Goal: Task Accomplishment & Management: Use online tool/utility

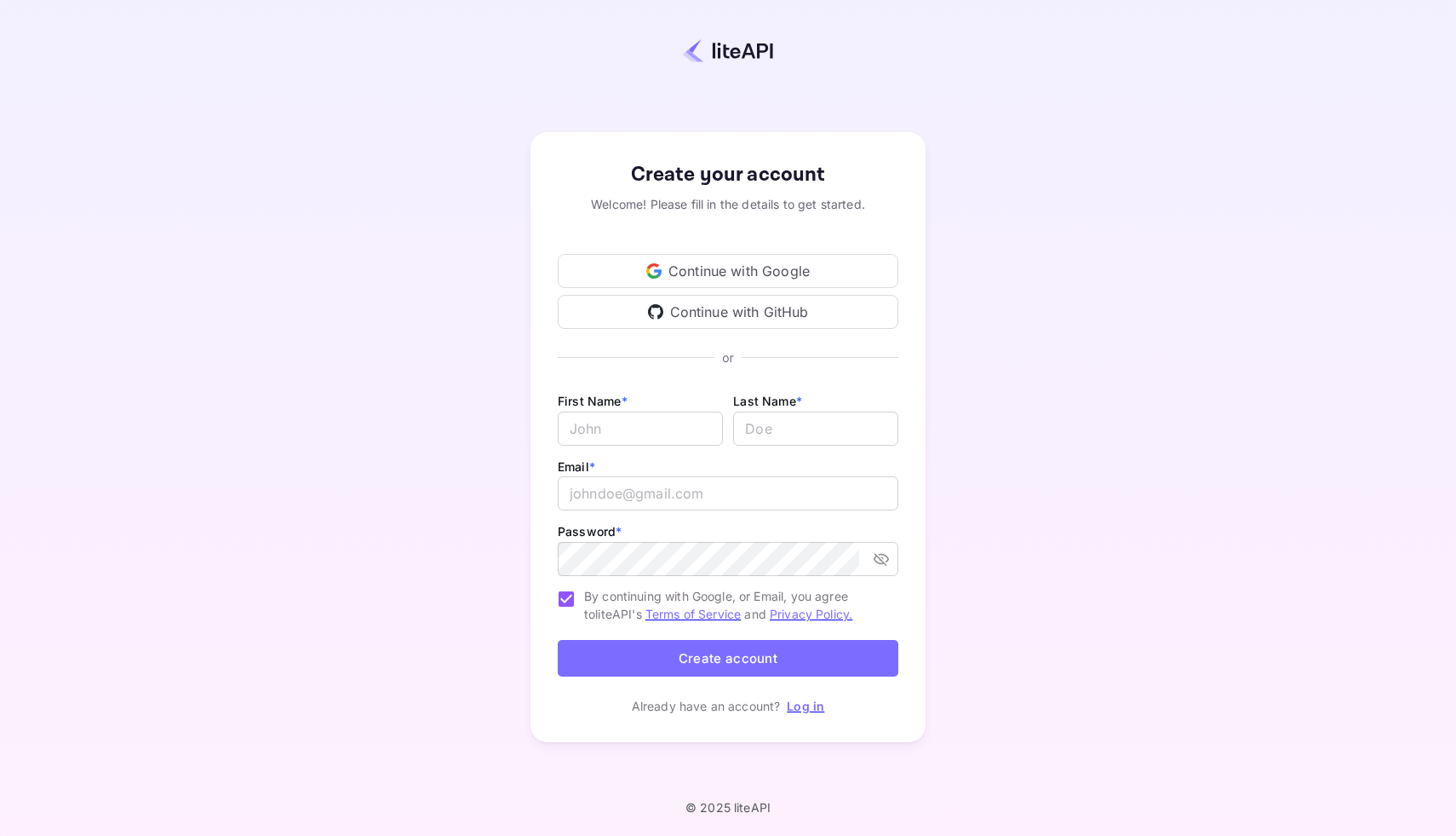
click at [658, 267] on icon at bounding box center [654, 271] width 15 height 15
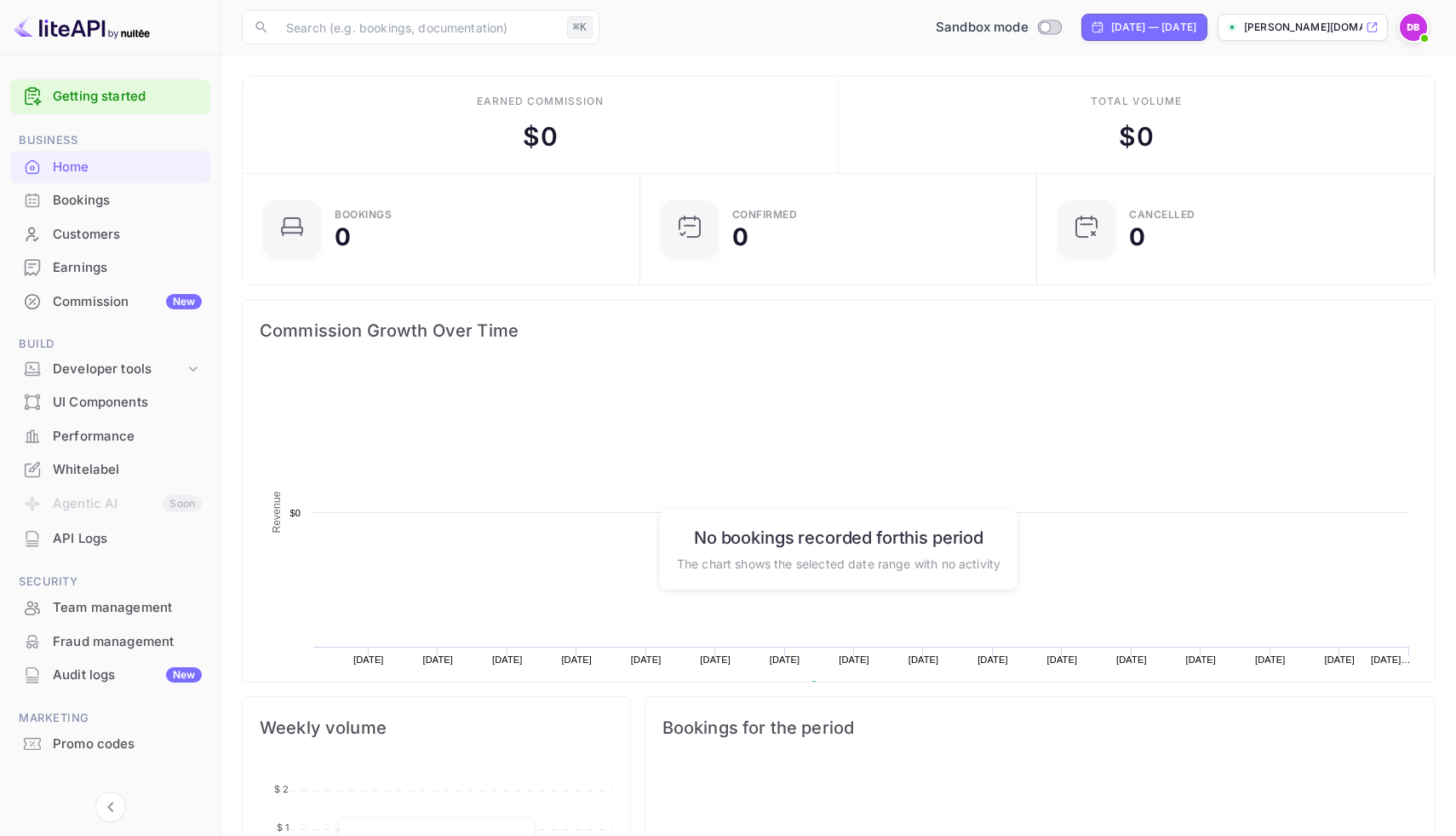
scroll to position [276, 388]
click at [176, 370] on div "Developer tools" at bounding box center [119, 369] width 132 height 20
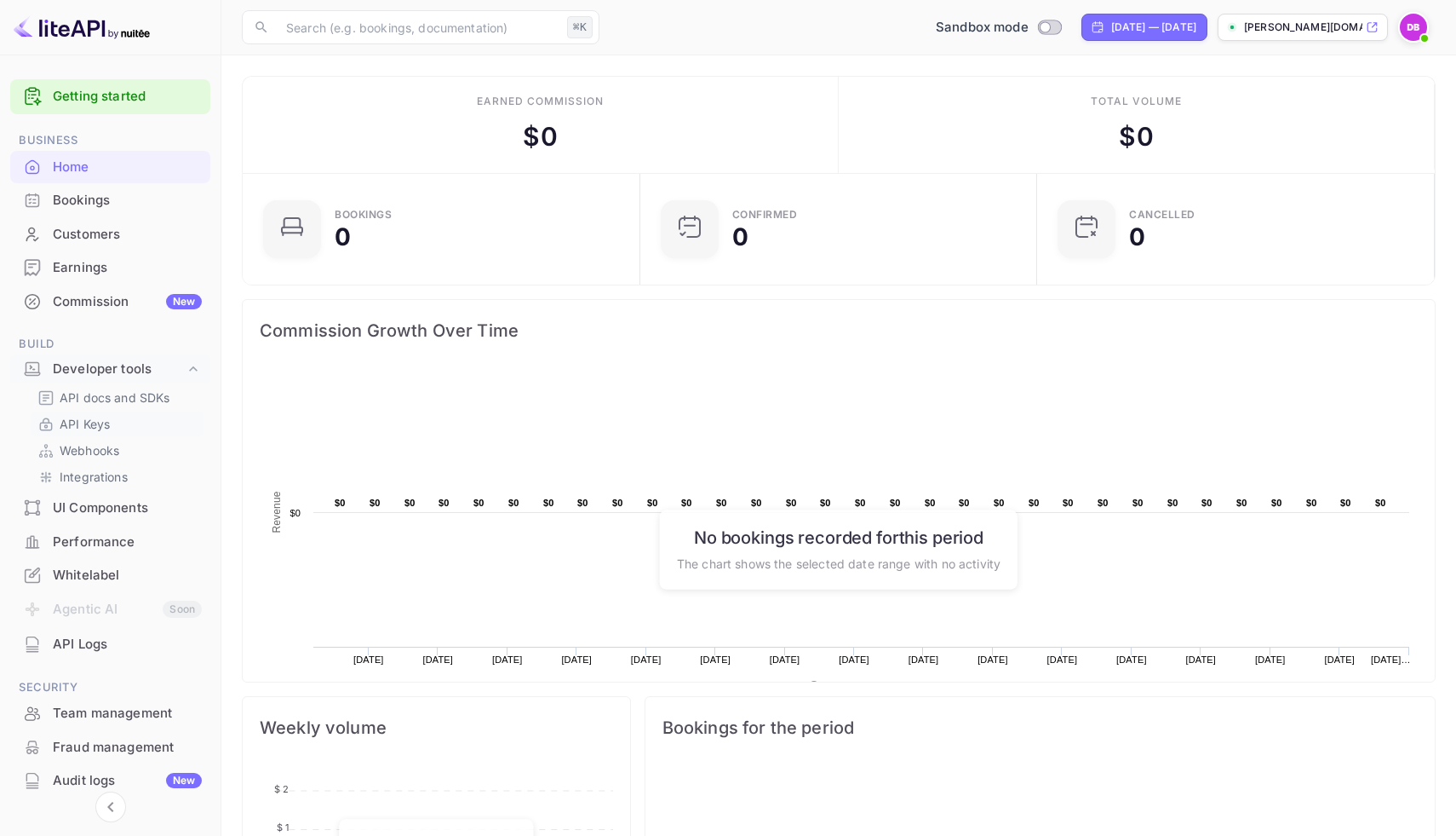
click at [106, 426] on p "API Keys" at bounding box center [84, 424] width 50 height 18
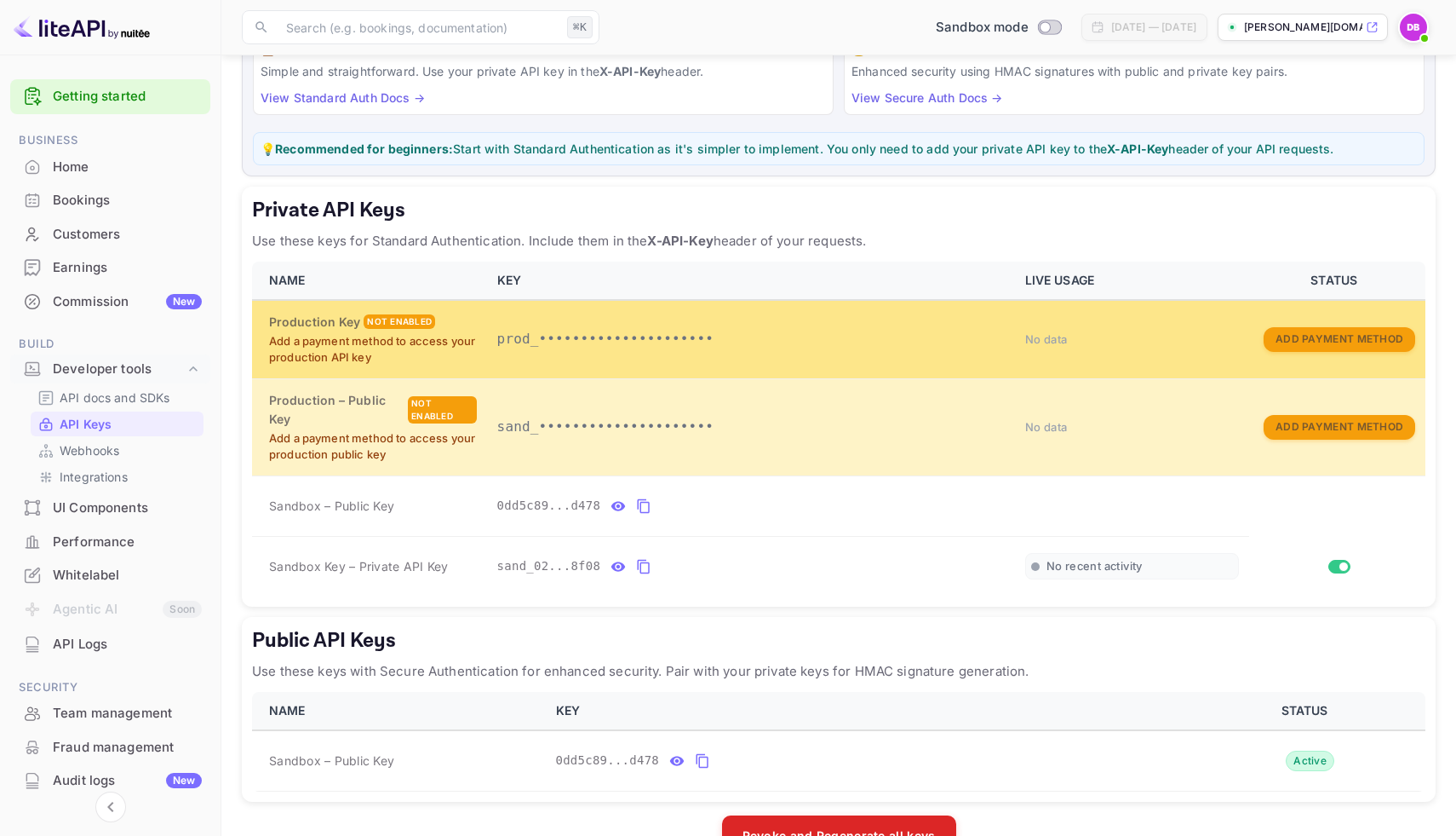
scroll to position [145, 0]
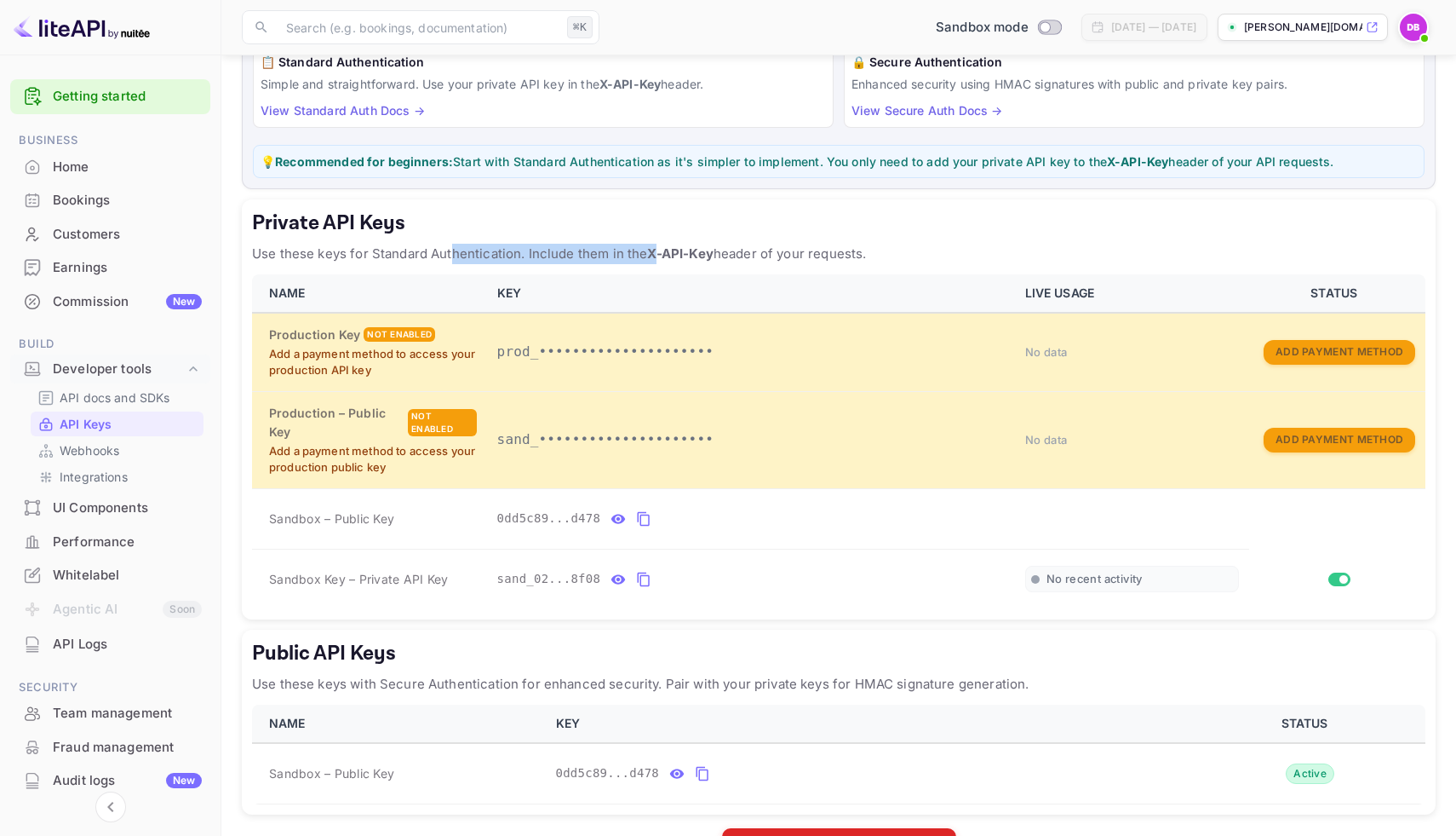
drag, startPoint x: 451, startPoint y: 256, endPoint x: 654, endPoint y: 253, distance: 203.0
click at [654, 254] on p "Use these keys for Standard Authentication. Include them in the X-API-Key heade…" at bounding box center [838, 254] width 1173 height 21
click at [620, 226] on h5 "Private API Keys" at bounding box center [838, 223] width 1173 height 27
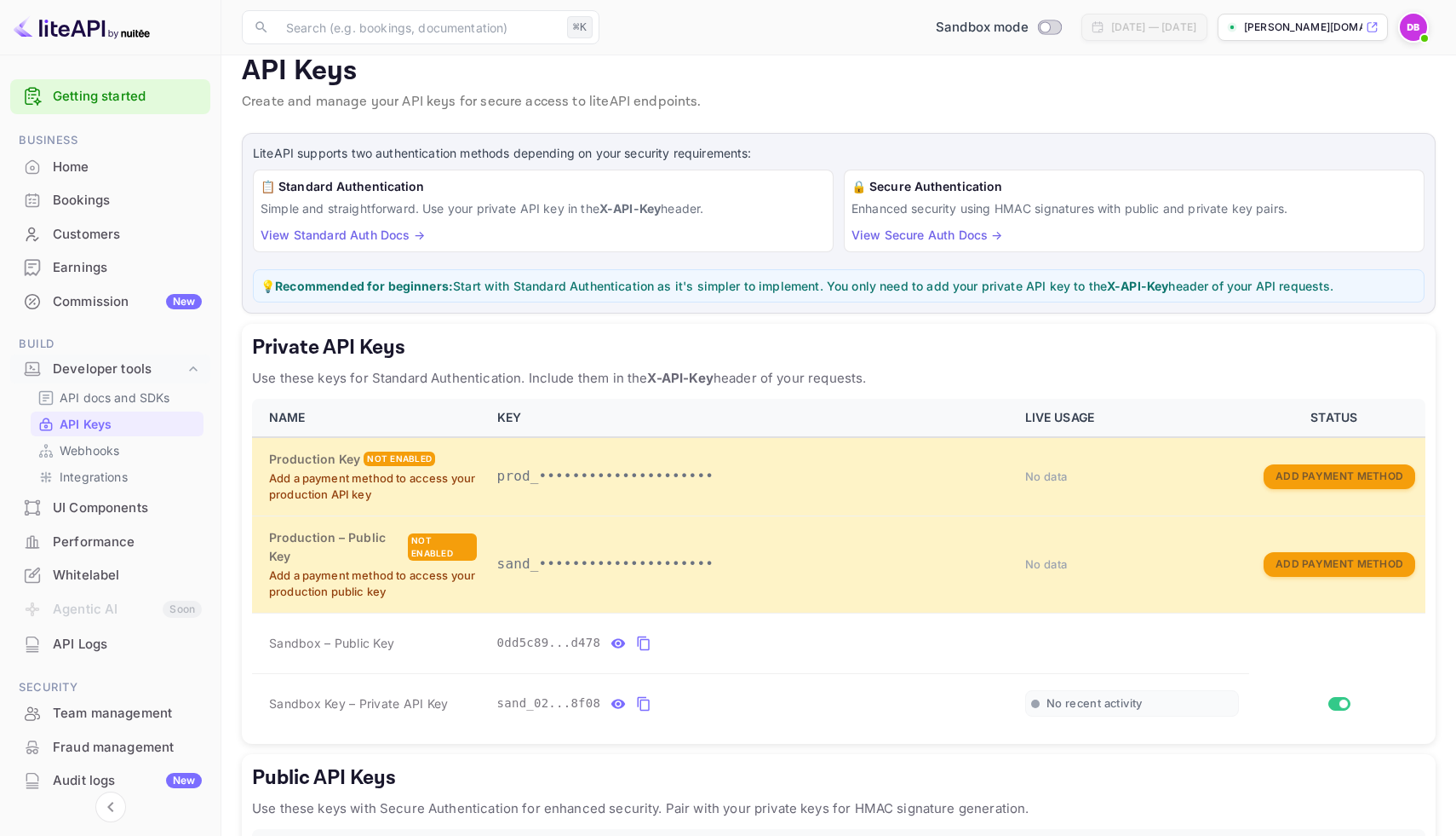
scroll to position [0, 0]
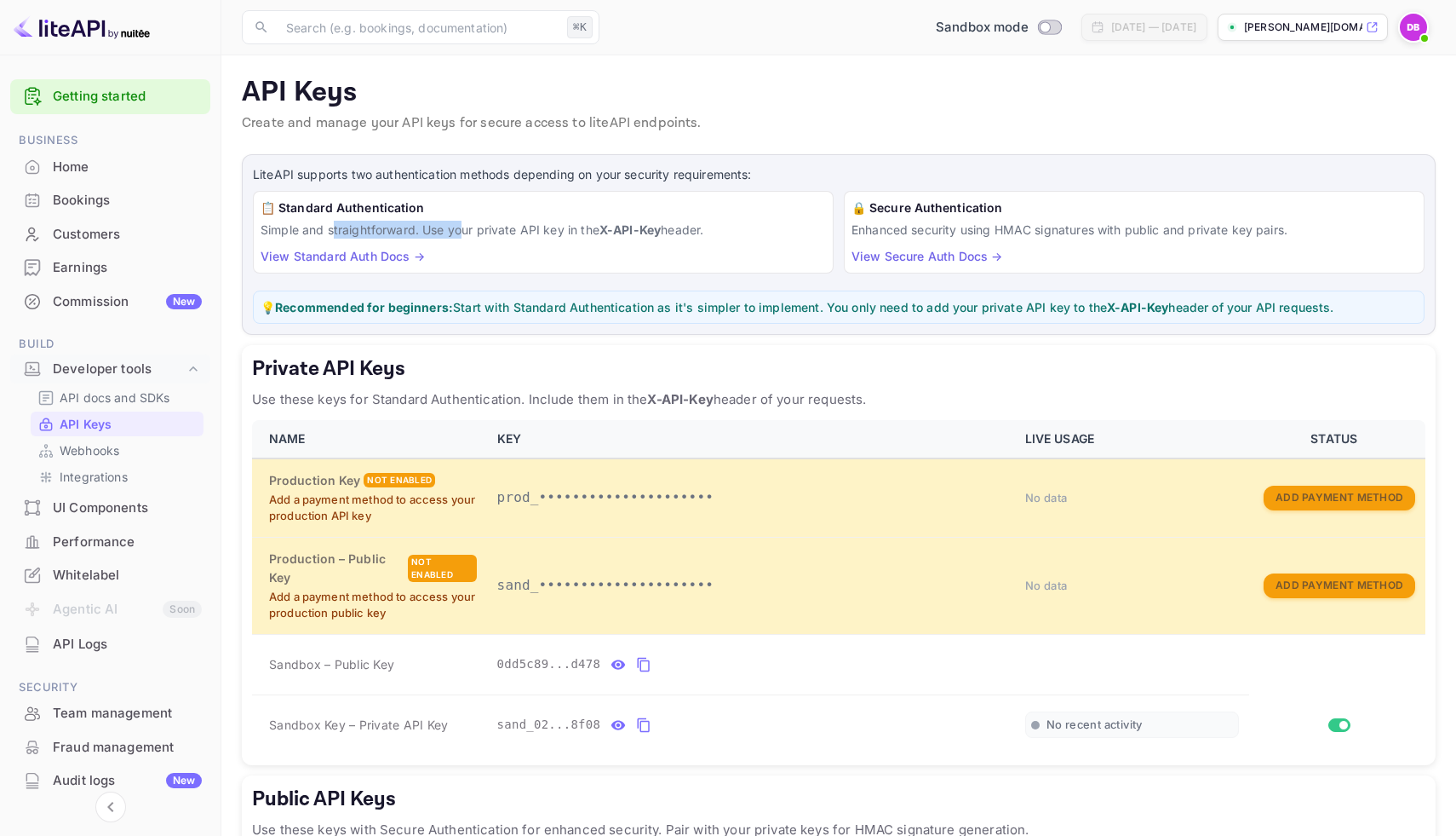
drag, startPoint x: 332, startPoint y: 222, endPoint x: 464, endPoint y: 224, distance: 132.0
click at [464, 224] on p "Simple and straightforward. Use your private API key in the X-API-Key header." at bounding box center [542, 229] width 565 height 18
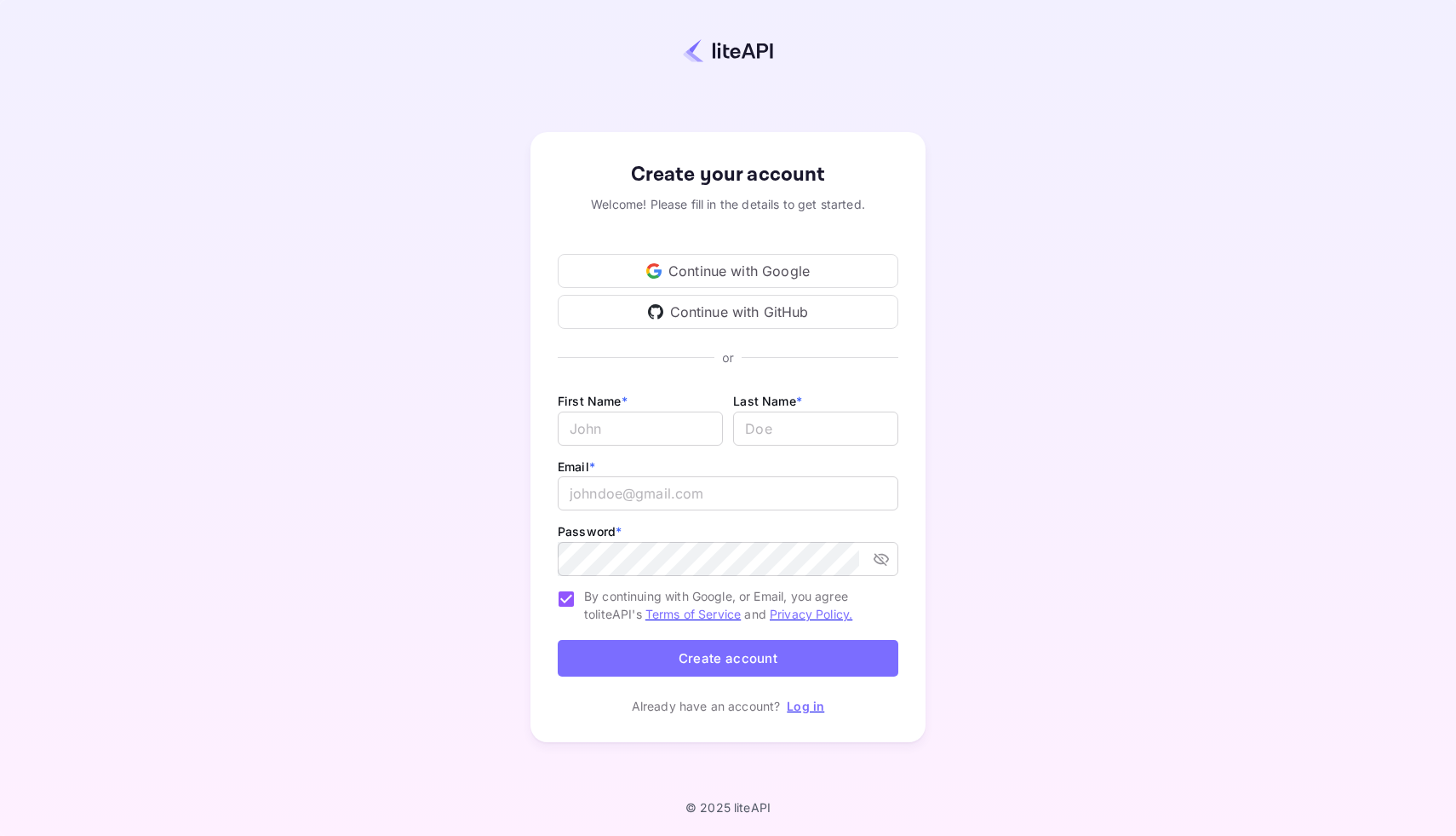
click at [578, 265] on div "Continue with Google" at bounding box center [727, 271] width 340 height 34
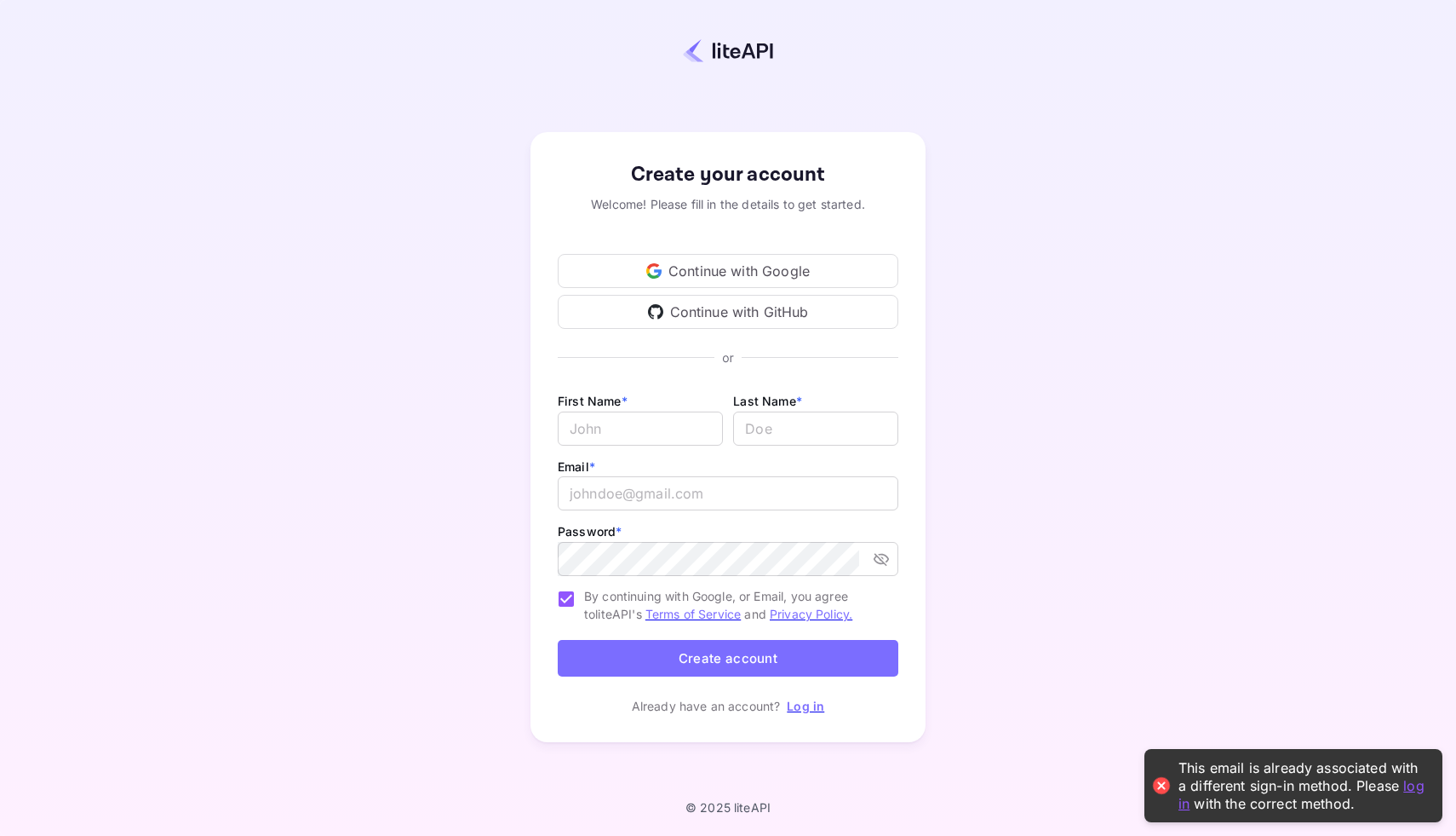
click at [1413, 794] on div "This email is already associated with a different sign-in method. Please log in…" at bounding box center [1301, 785] width 247 height 53
click at [1413, 789] on link "log in" at bounding box center [1300, 793] width 246 height 35
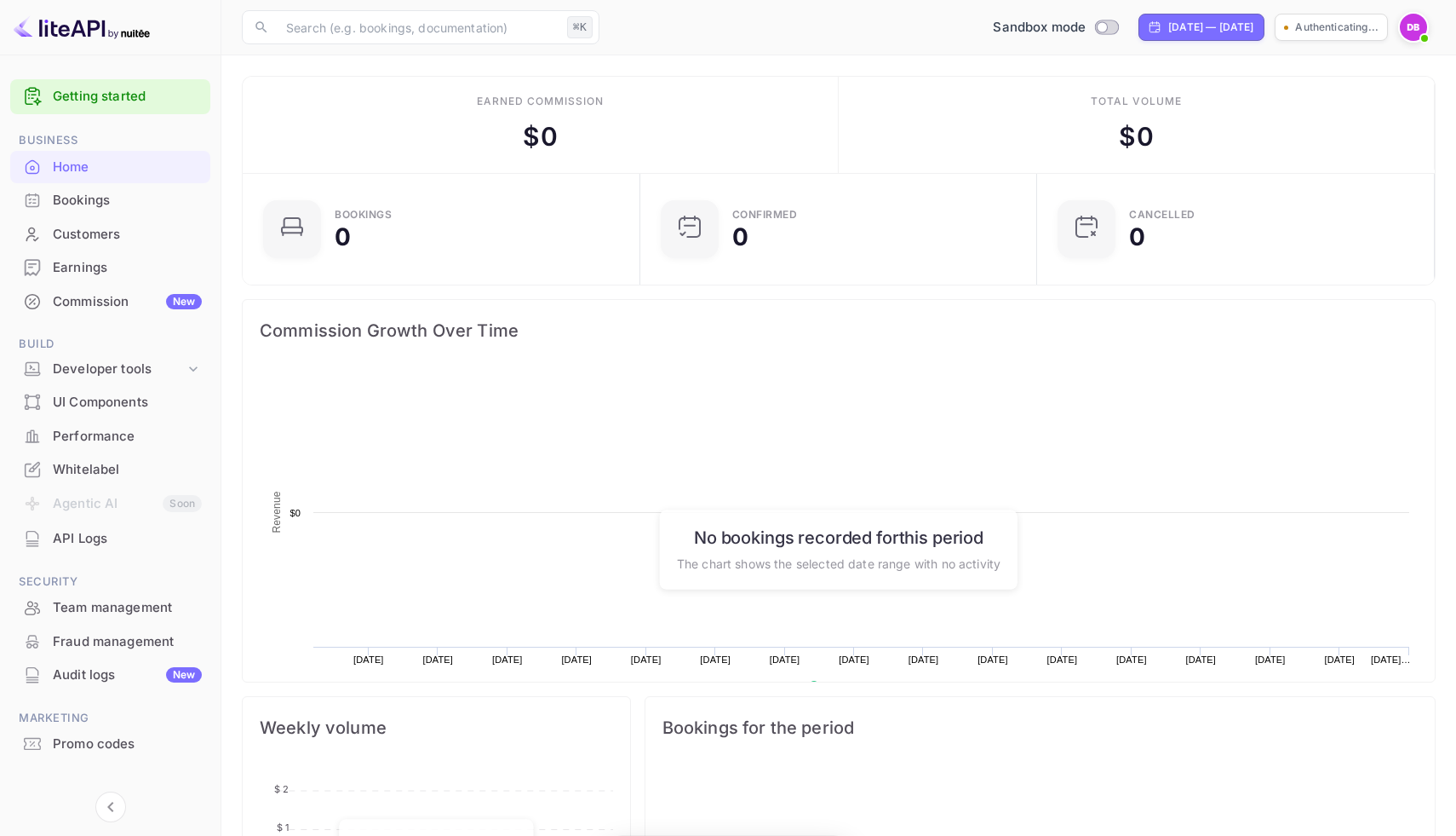
scroll to position [276, 388]
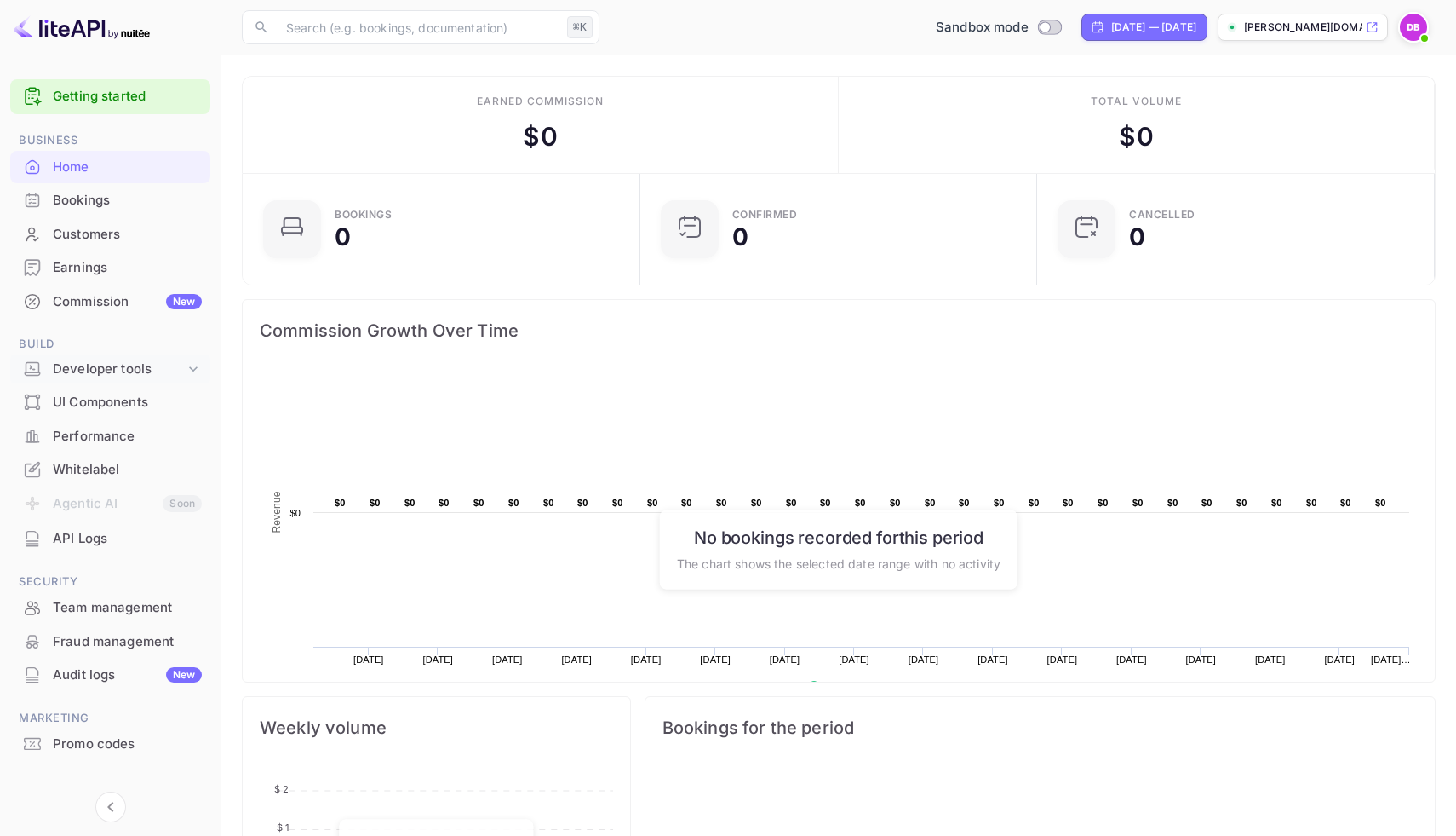
click at [101, 372] on div "Developer tools" at bounding box center [119, 369] width 132 height 20
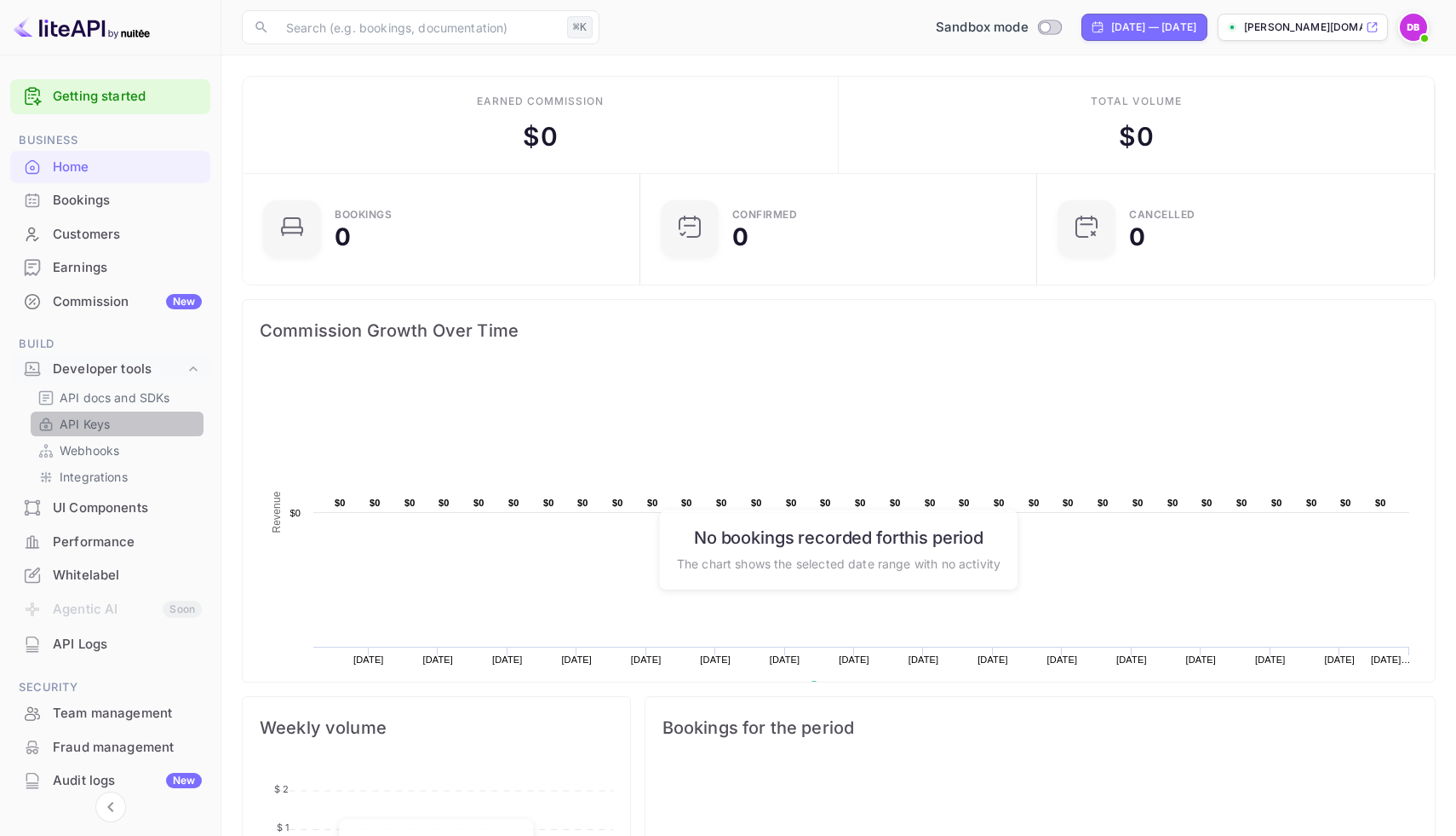
click at [95, 427] on p "API Keys" at bounding box center [84, 424] width 50 height 18
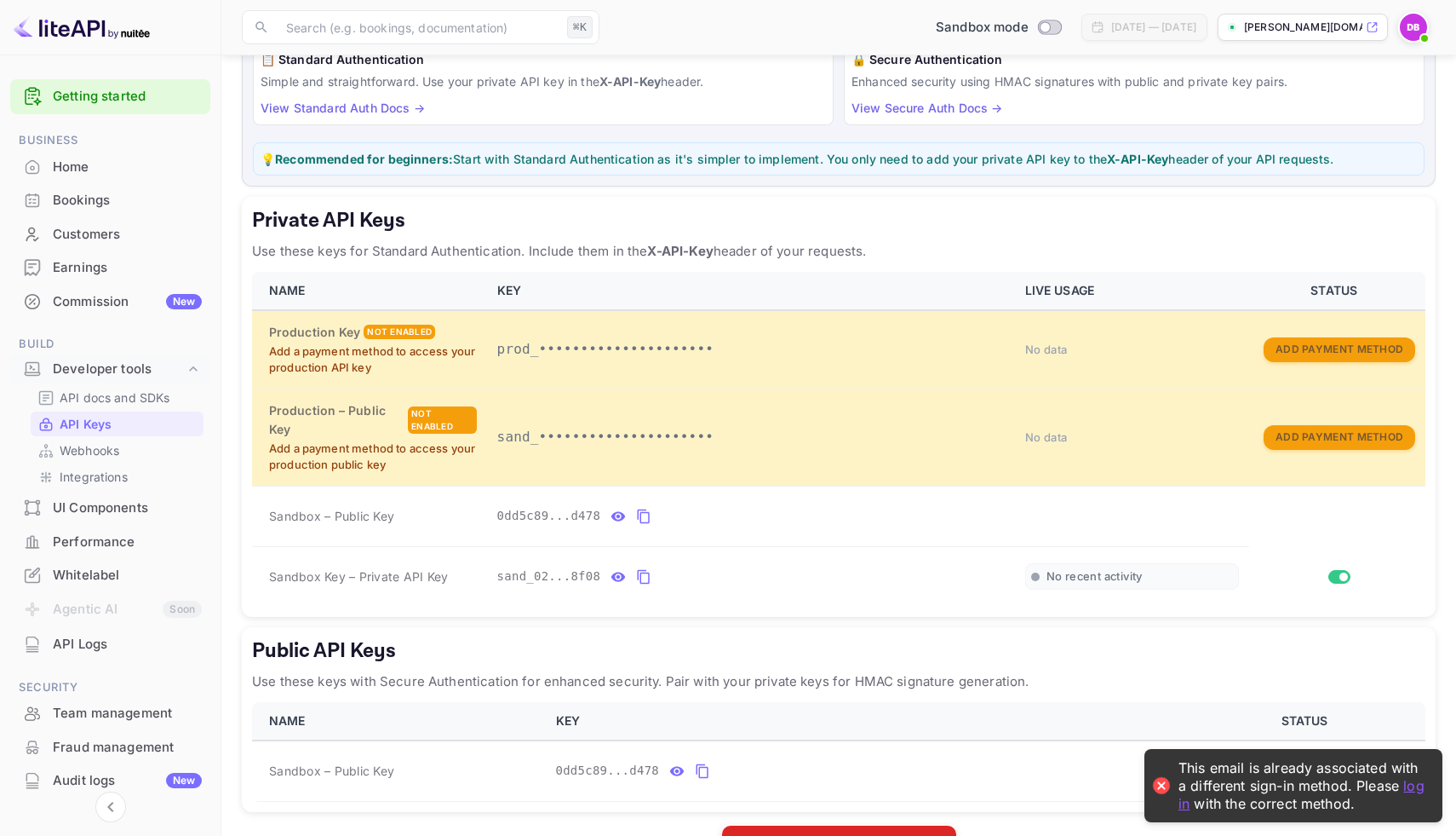
scroll to position [206, 0]
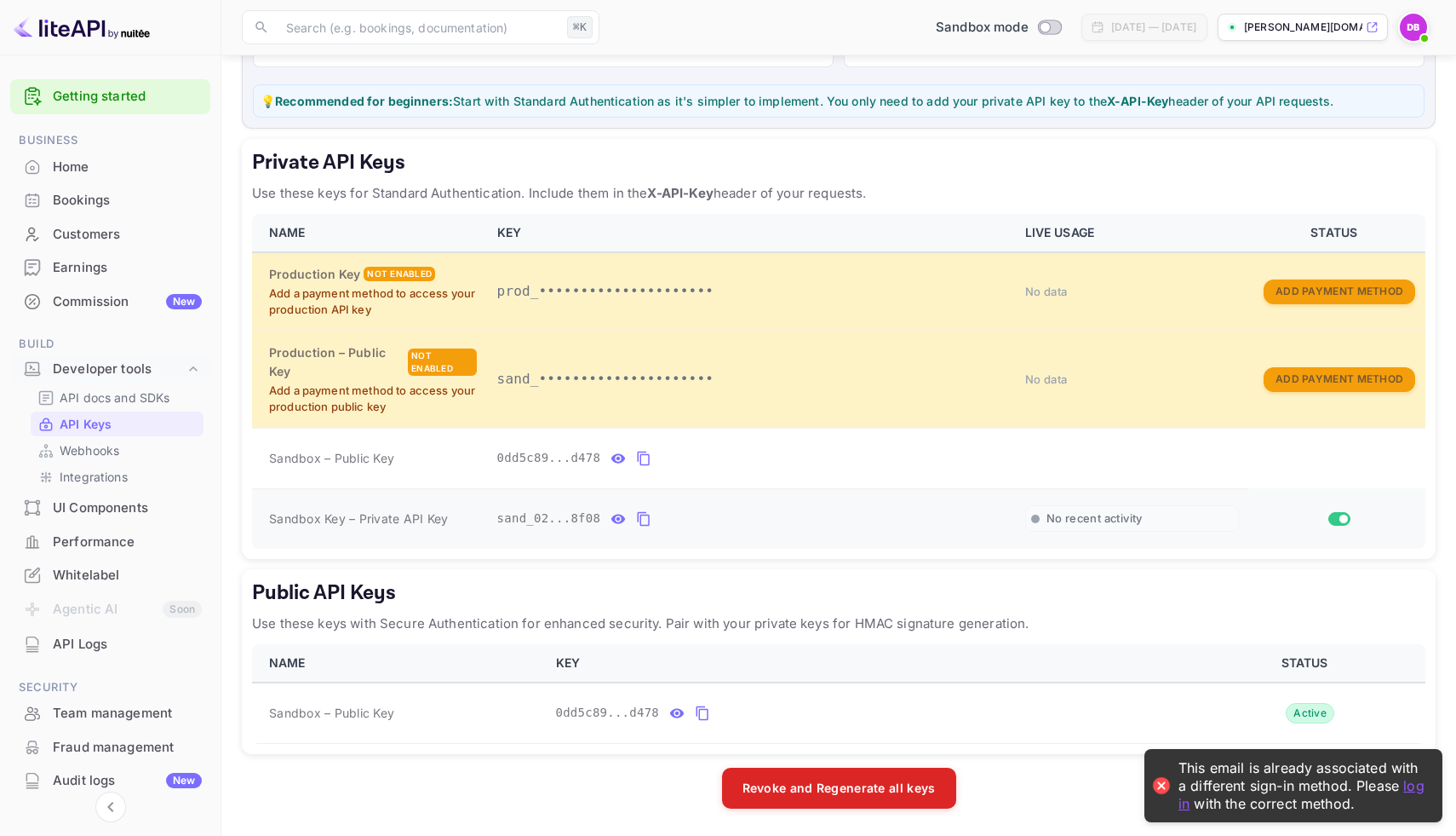
click at [619, 521] on icon "private api keys table" at bounding box center [618, 519] width 15 height 21
click at [849, 520] on icon "private api keys table" at bounding box center [843, 519] width 15 height 21
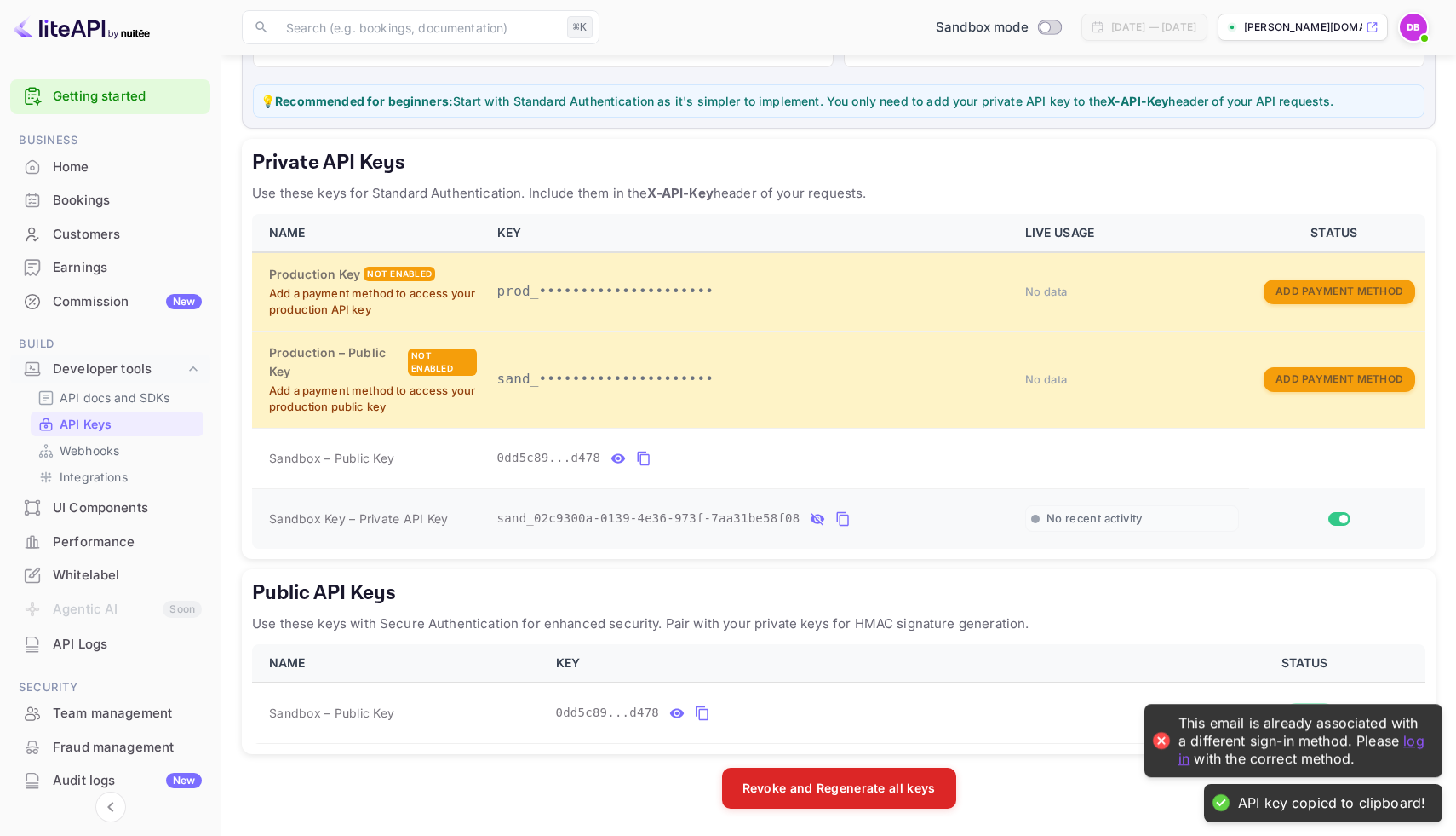
click at [850, 523] on icon "private api keys table" at bounding box center [843, 519] width 15 height 21
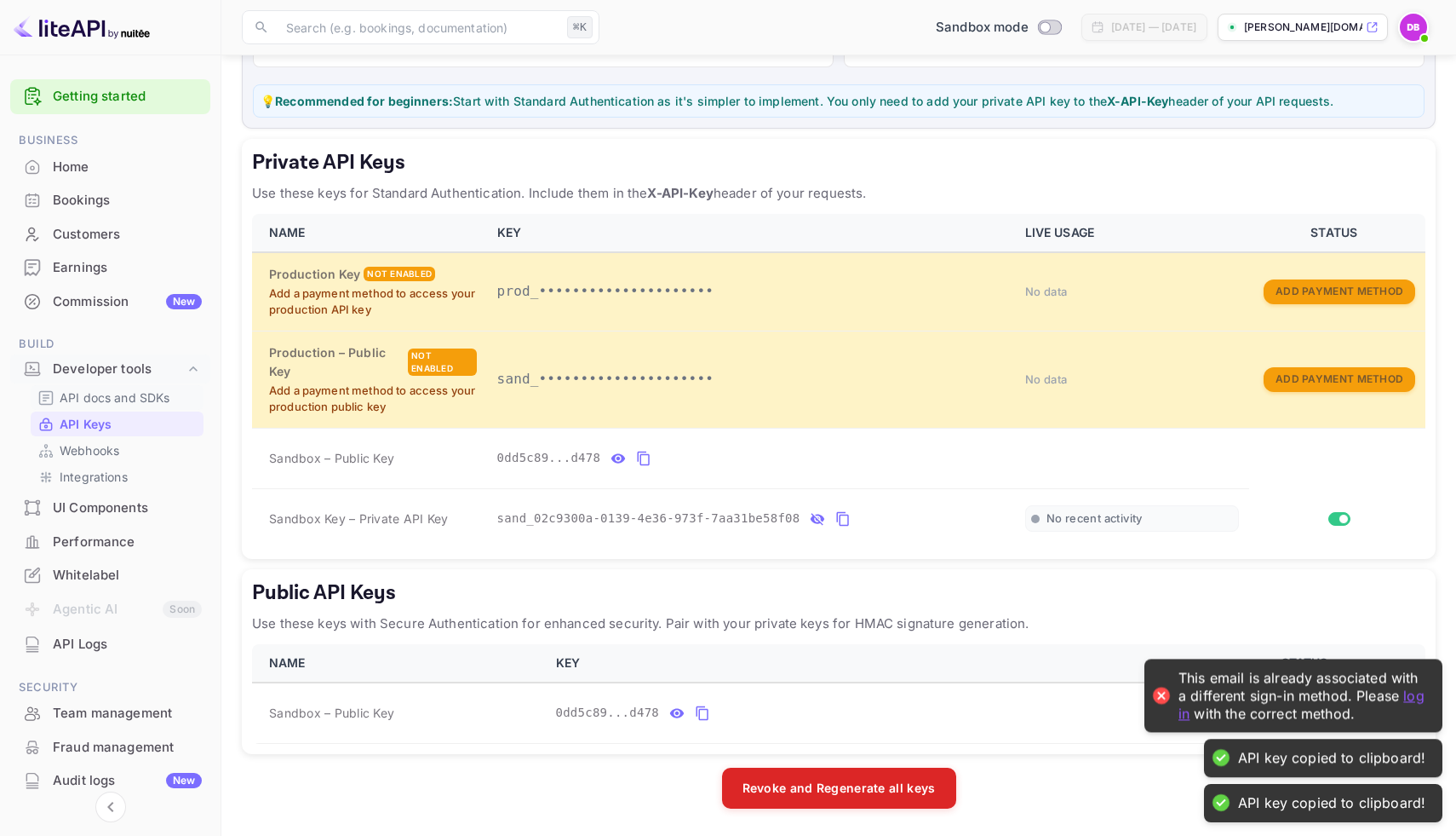
click at [131, 393] on p "API docs and SDKs" at bounding box center [114, 397] width 110 height 18
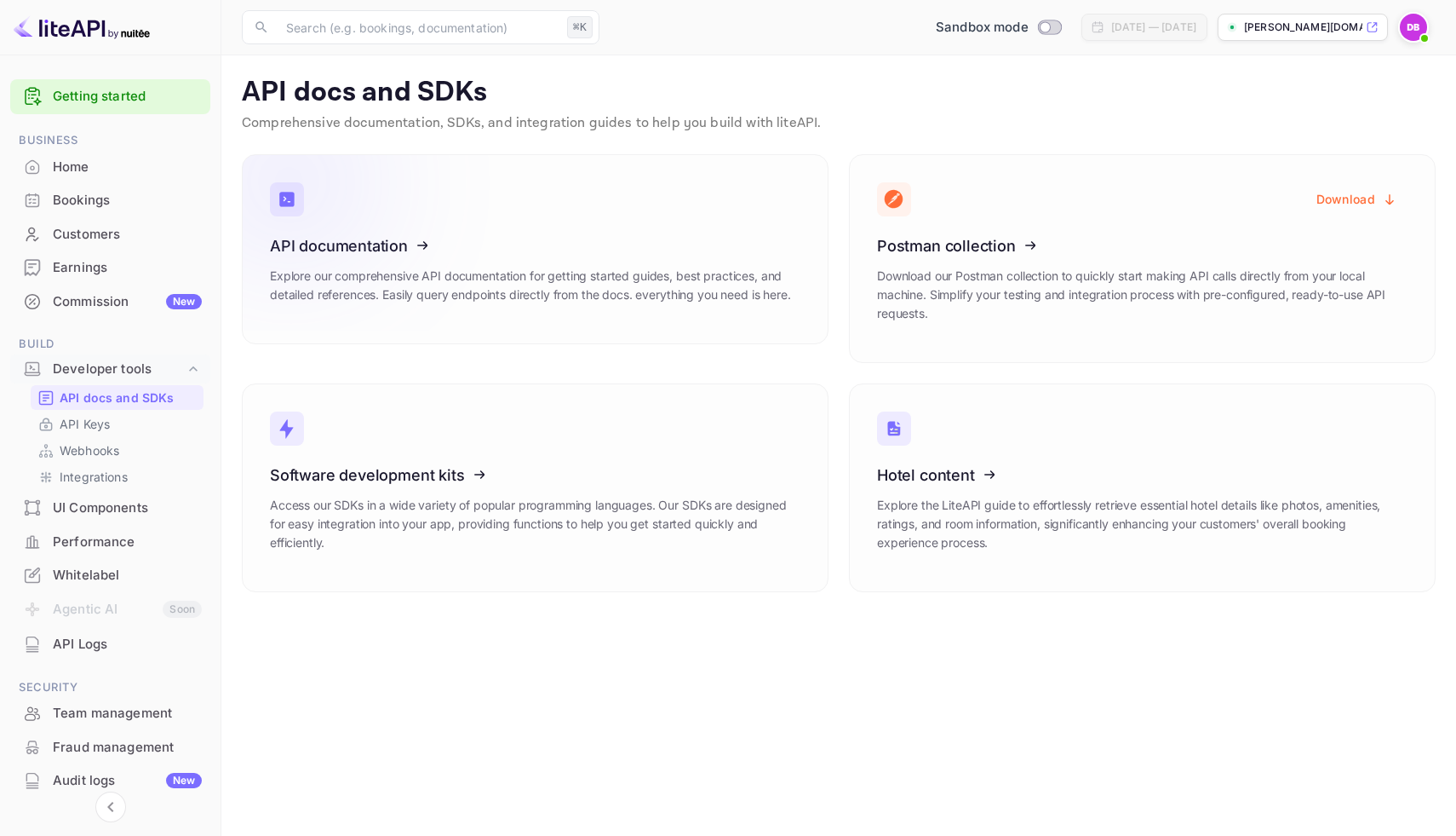
click at [652, 302] on p "Explore our comprehensive API documentation for getting started guides, best pr…" at bounding box center [535, 286] width 530 height 38
